Goal: Information Seeking & Learning: Learn about a topic

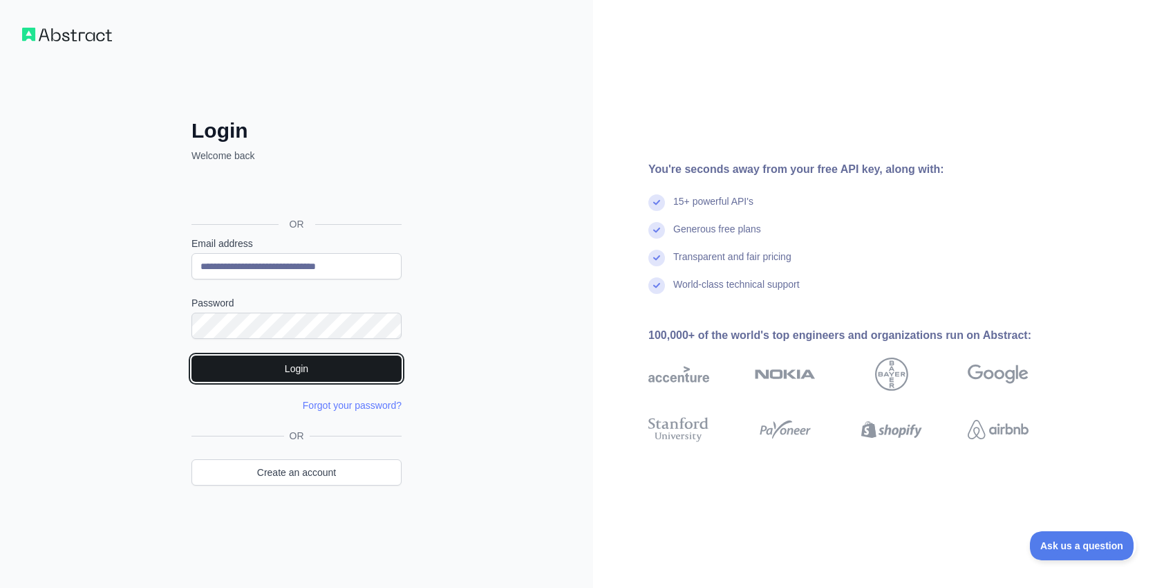
click at [273, 368] on button "Login" at bounding box center [296, 368] width 210 height 26
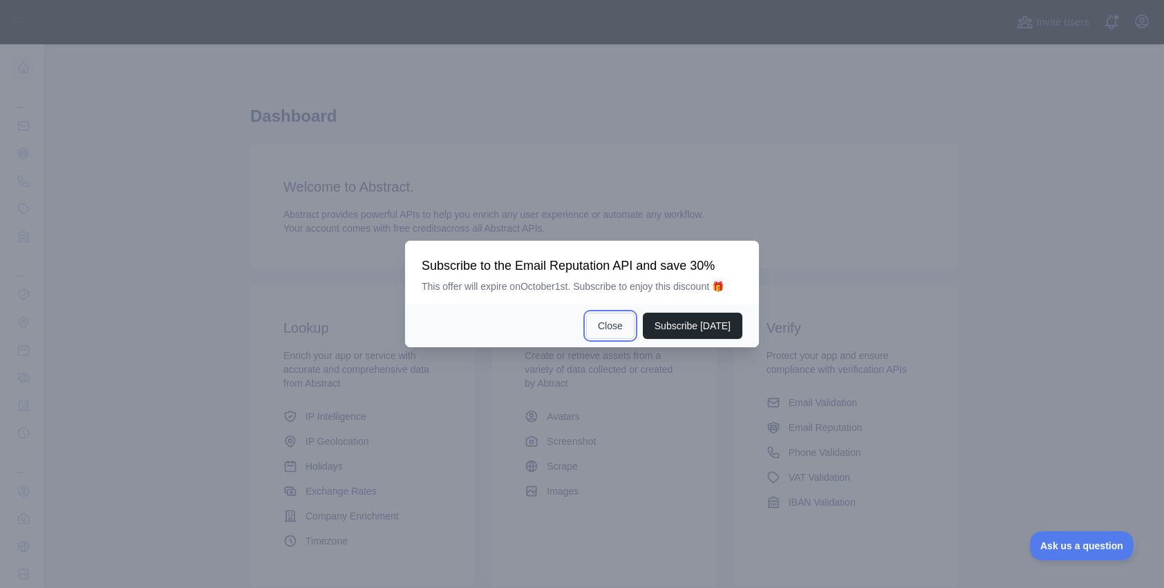
click at [626, 329] on button "Close" at bounding box center [610, 325] width 48 height 26
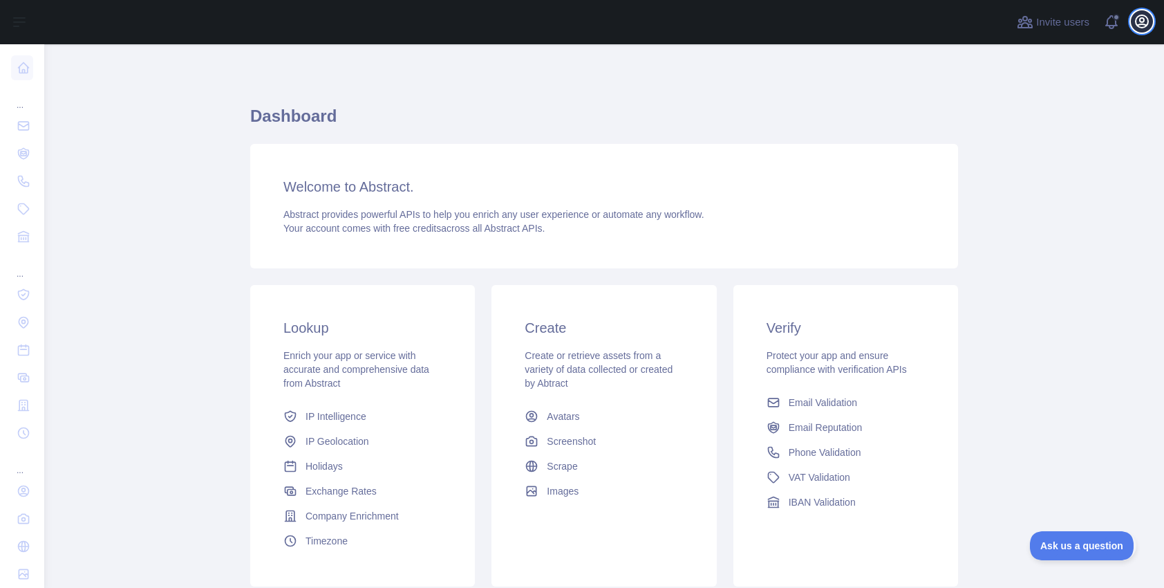
click at [1138, 22] on icon "button" at bounding box center [1142, 21] width 17 height 17
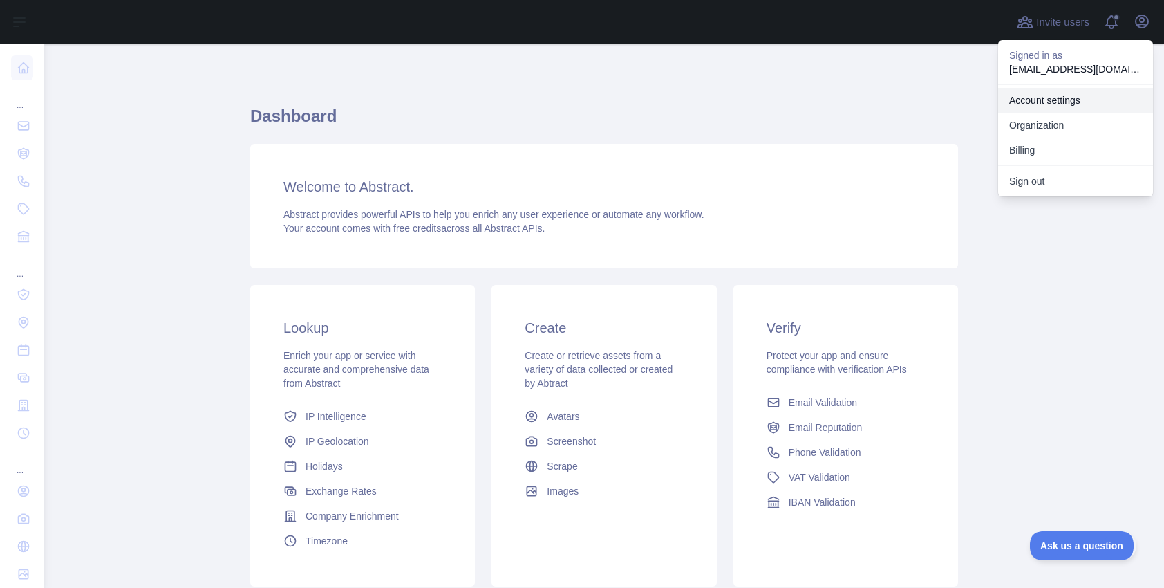
click at [1045, 104] on link "Account settings" at bounding box center [1075, 100] width 155 height 25
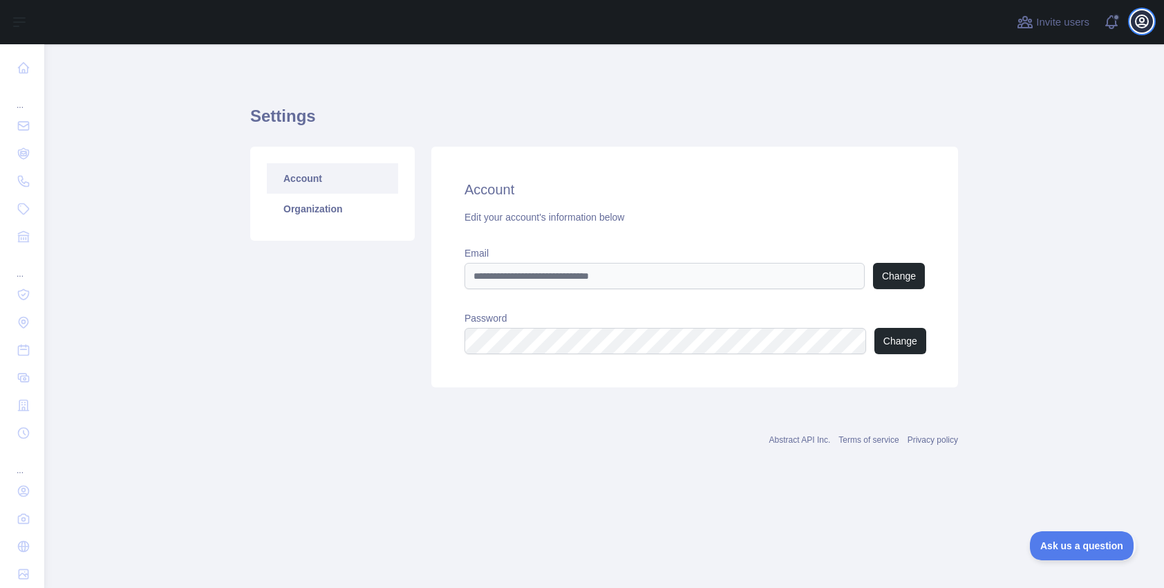
click at [1139, 26] on icon "button" at bounding box center [1142, 21] width 17 height 17
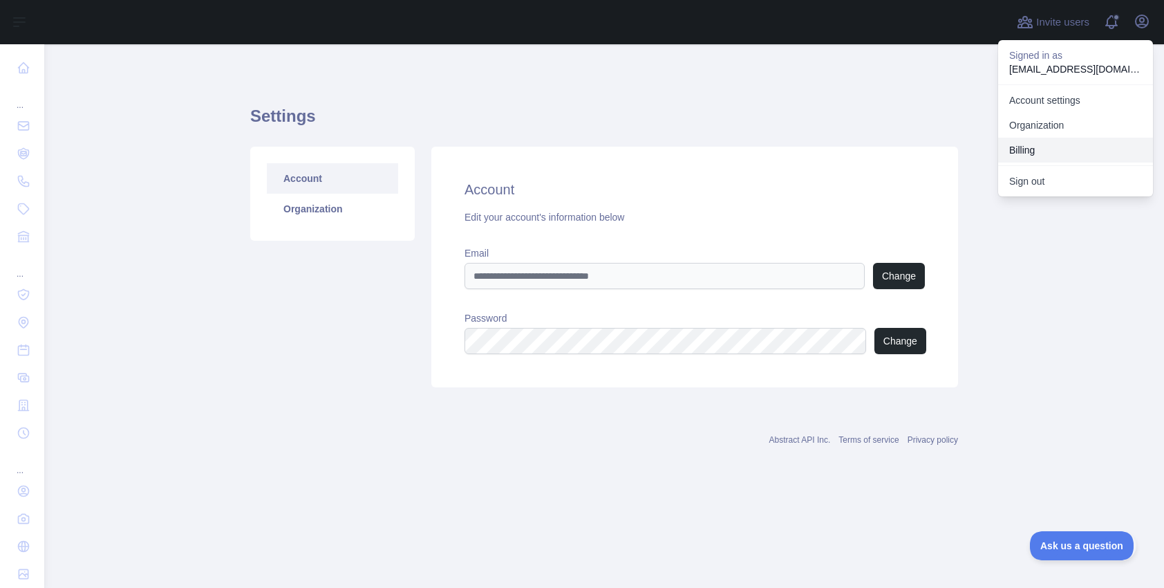
click at [1026, 148] on button "Billing" at bounding box center [1075, 150] width 155 height 25
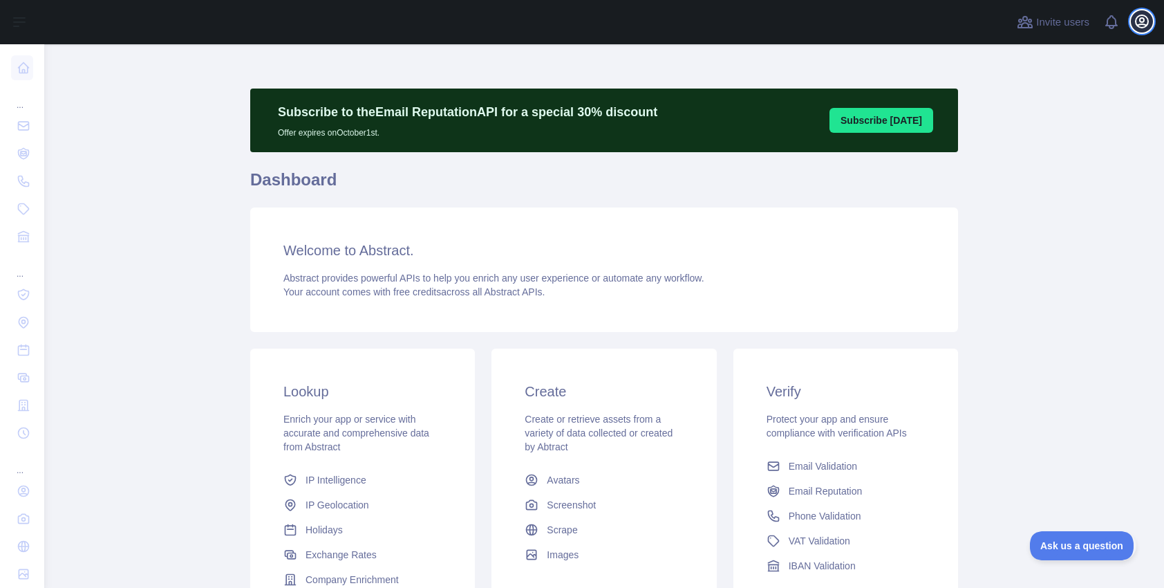
click at [1137, 20] on icon "button" at bounding box center [1142, 21] width 17 height 17
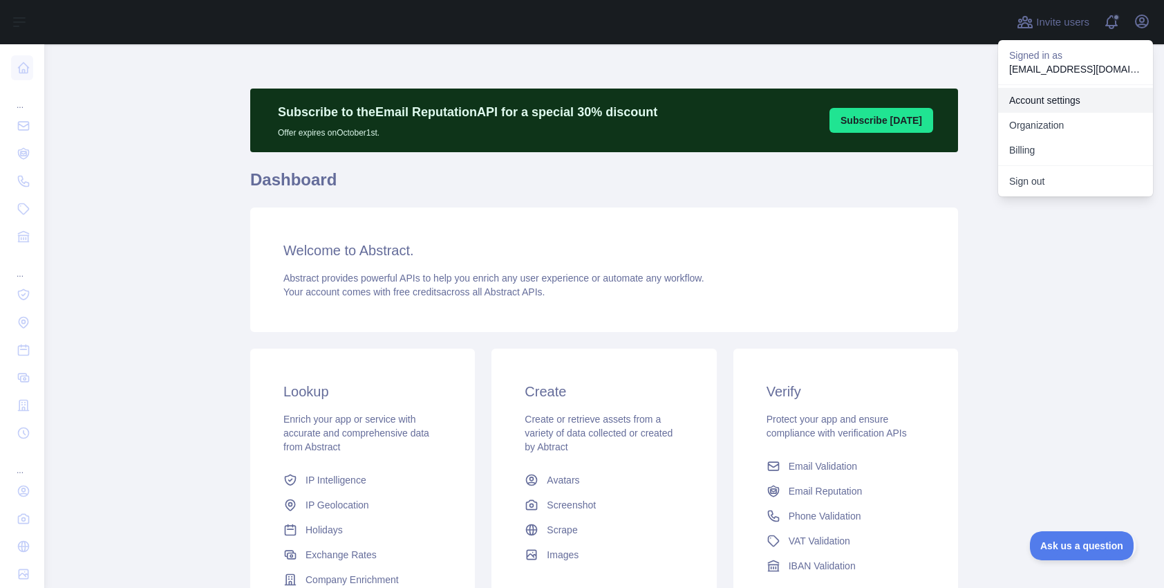
click at [1024, 96] on link "Account settings" at bounding box center [1075, 100] width 155 height 25
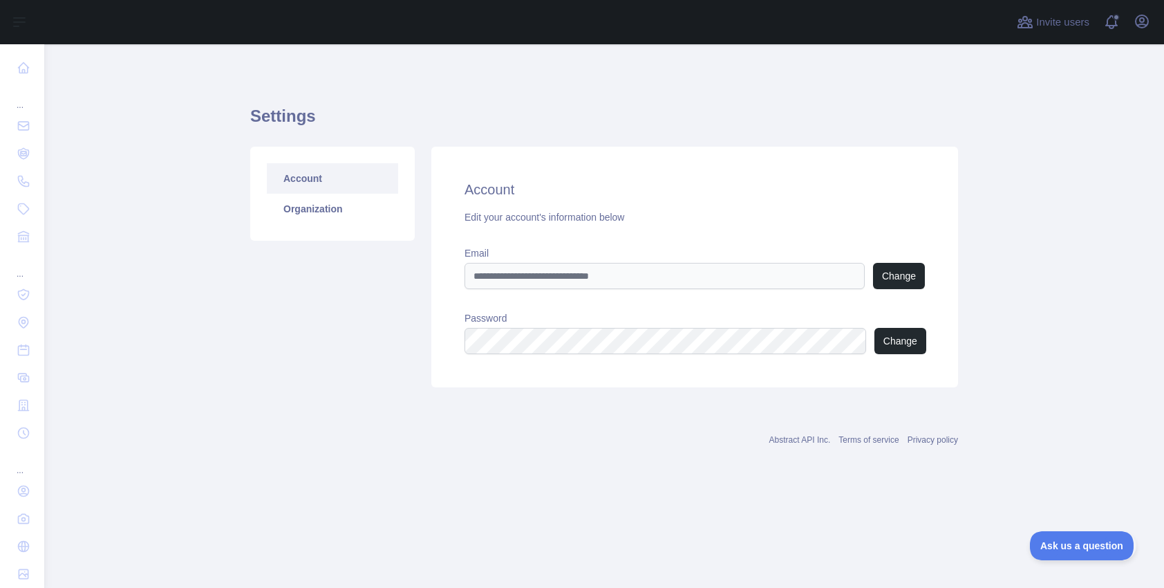
click at [291, 171] on link "Account" at bounding box center [332, 178] width 131 height 30
click at [1141, 20] on icon "button" at bounding box center [1142, 21] width 17 height 17
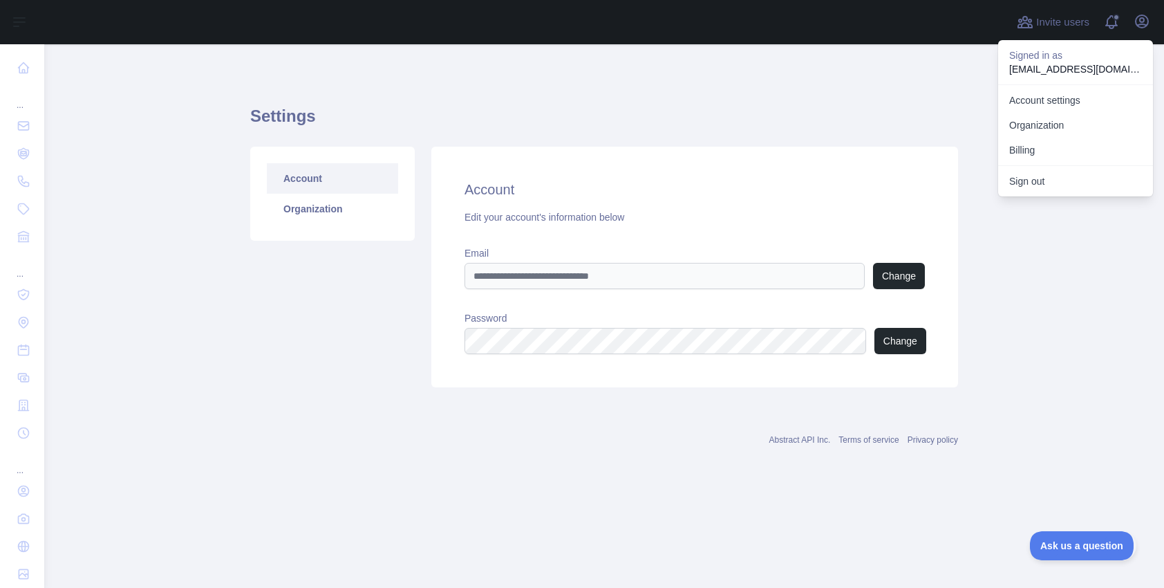
click at [550, 119] on h1 "Settings" at bounding box center [604, 121] width 708 height 33
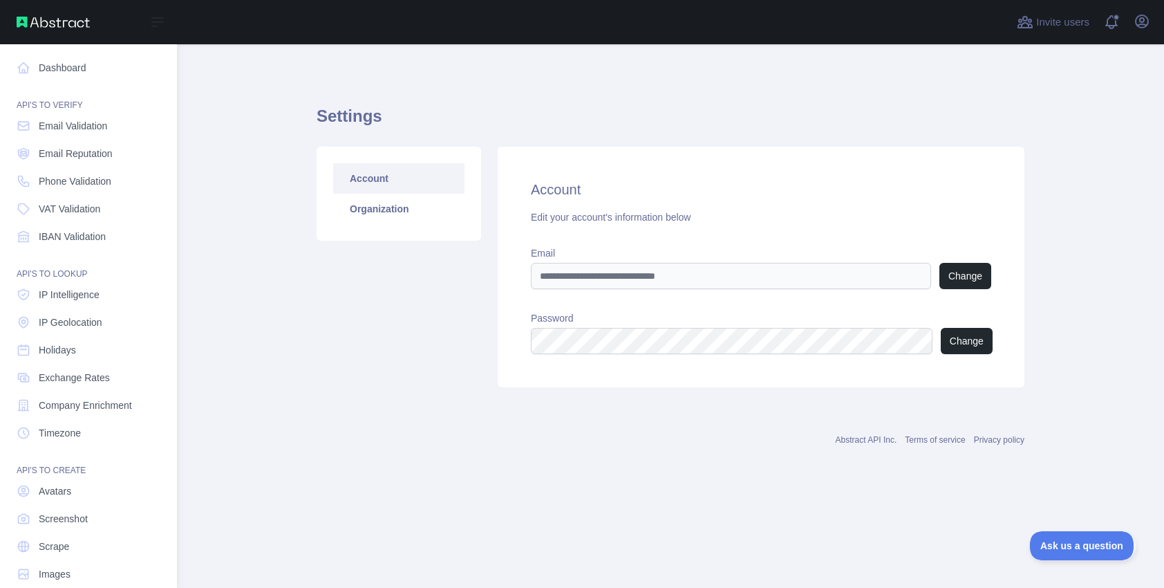
click at [21, 19] on img at bounding box center [53, 22] width 73 height 11
click at [84, 323] on span "IP Geolocation" at bounding box center [71, 322] width 64 height 14
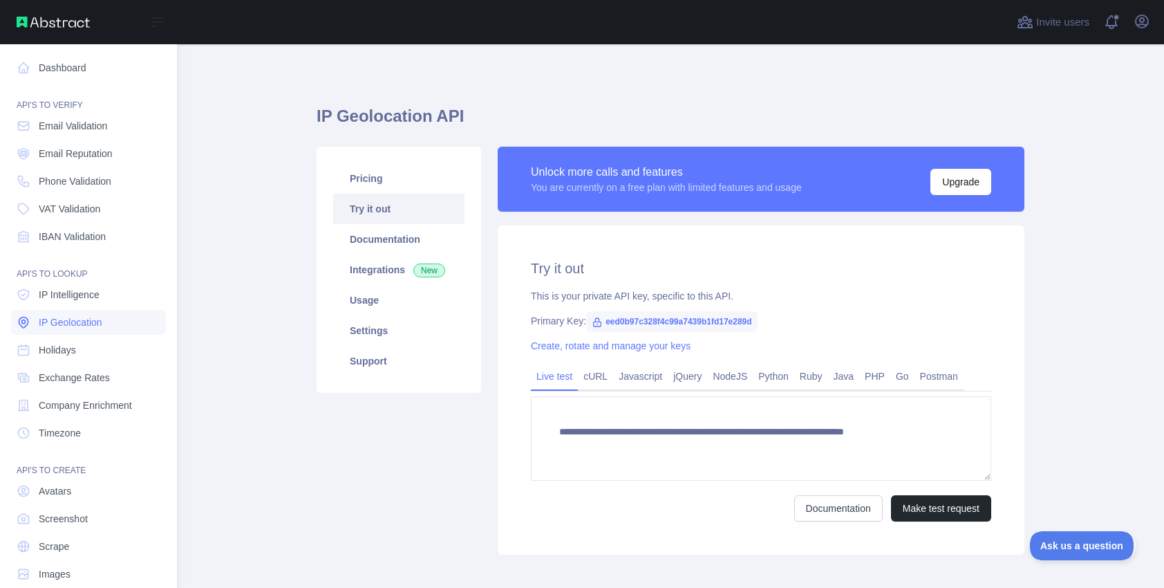
type textarea "**********"
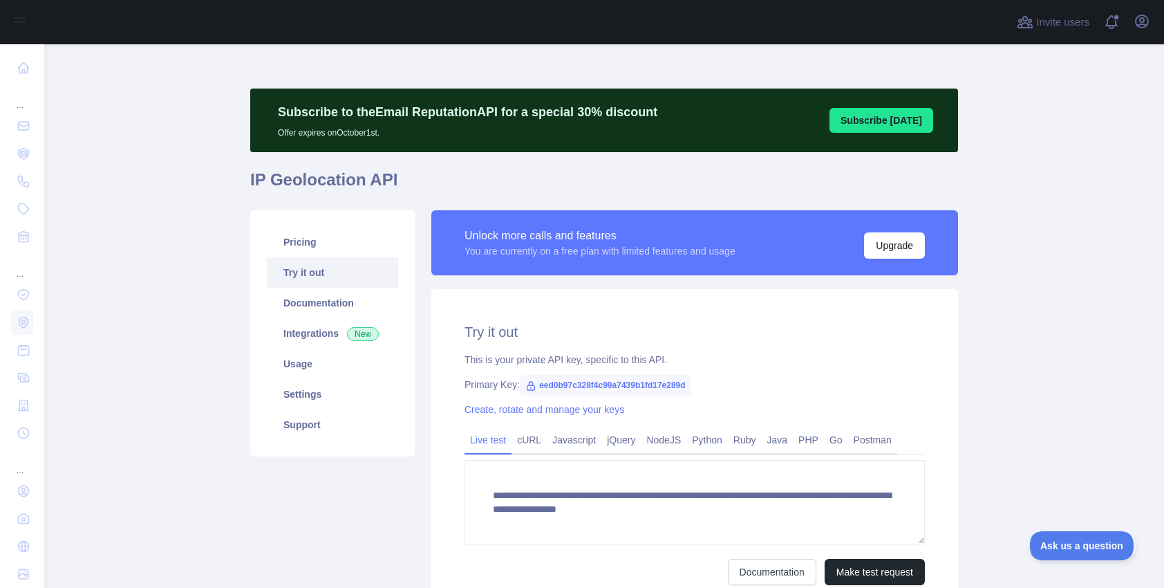
scroll to position [87, 0]
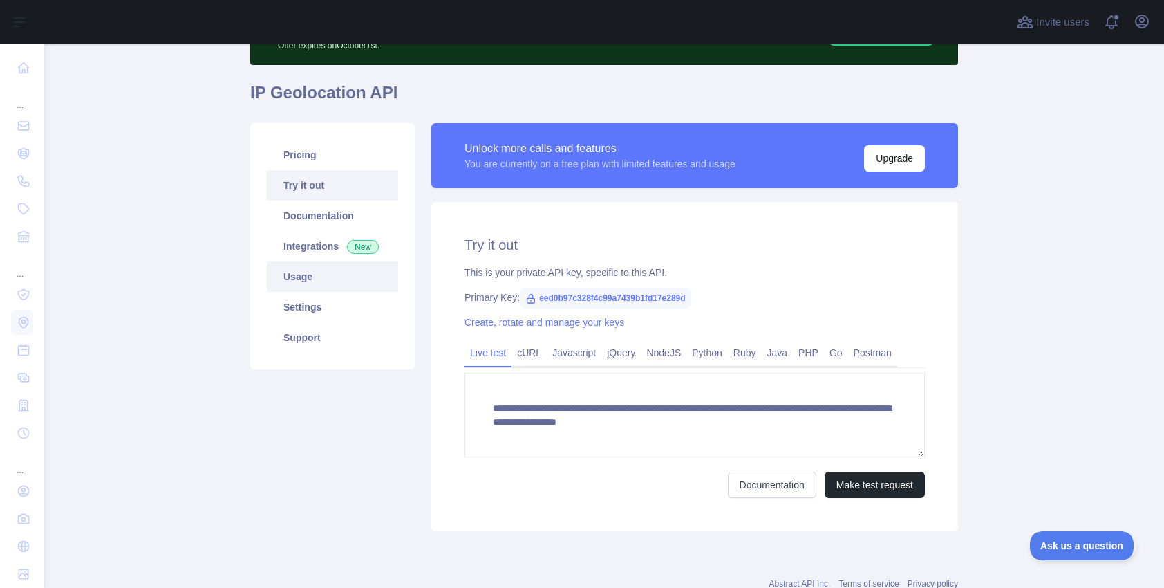
click at [301, 276] on link "Usage" at bounding box center [332, 276] width 131 height 30
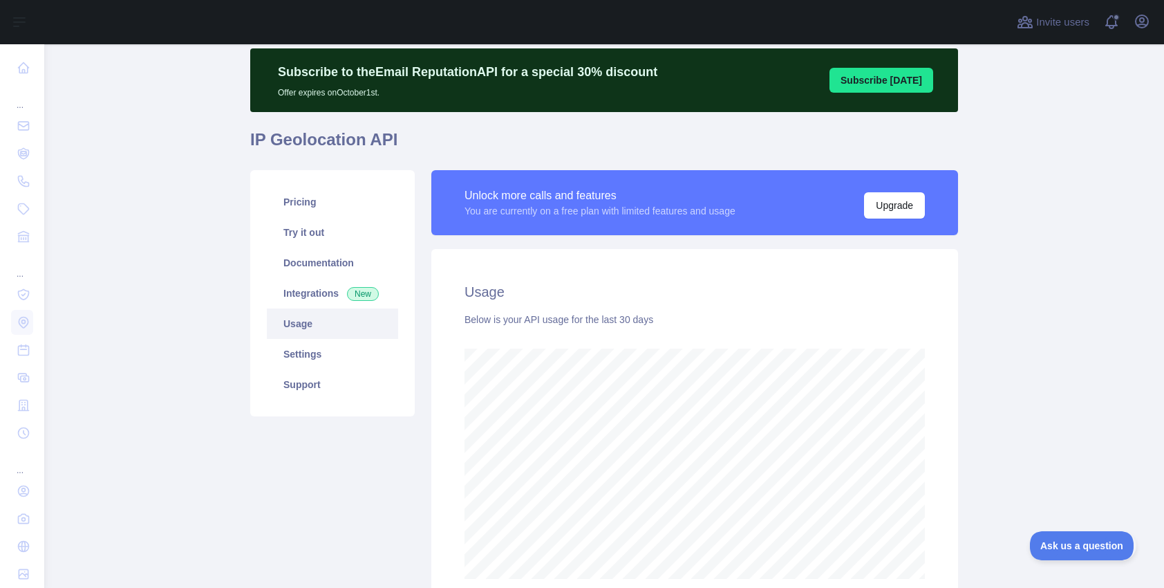
scroll to position [543, 1120]
click at [303, 324] on link "Usage" at bounding box center [332, 323] width 131 height 30
click at [304, 205] on link "Pricing" at bounding box center [332, 202] width 131 height 30
